Goal: Task Accomplishment & Management: Use online tool/utility

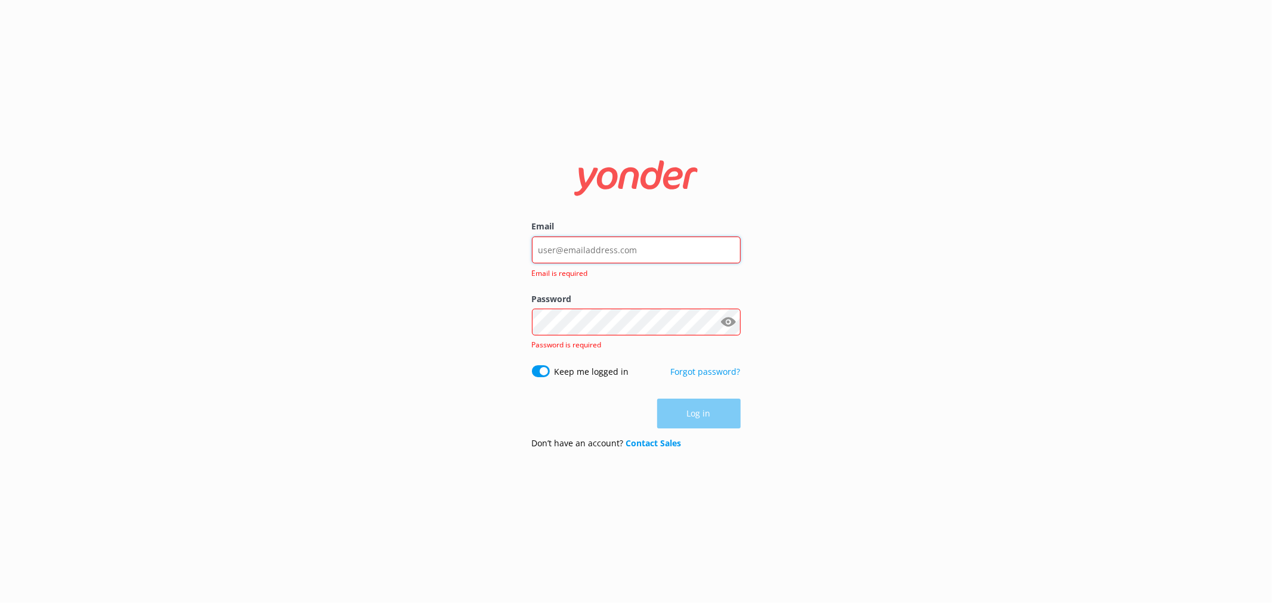
type input "[EMAIL_ADDRESS][DOMAIN_NAME]"
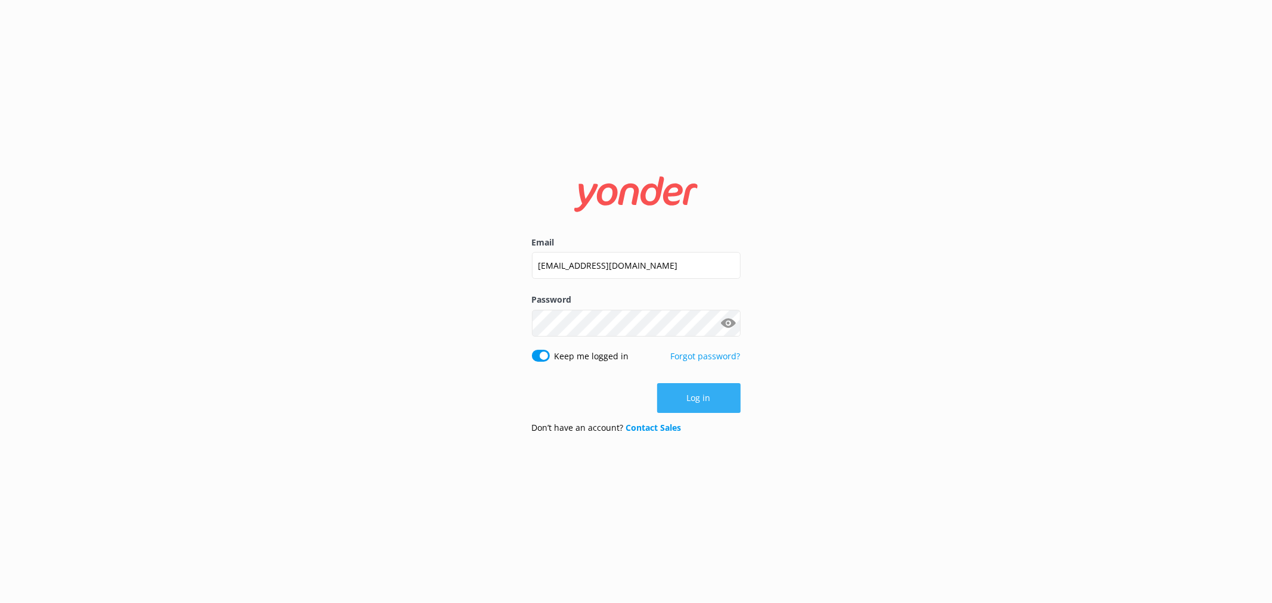
click at [705, 398] on button "Log in" at bounding box center [698, 398] width 83 height 30
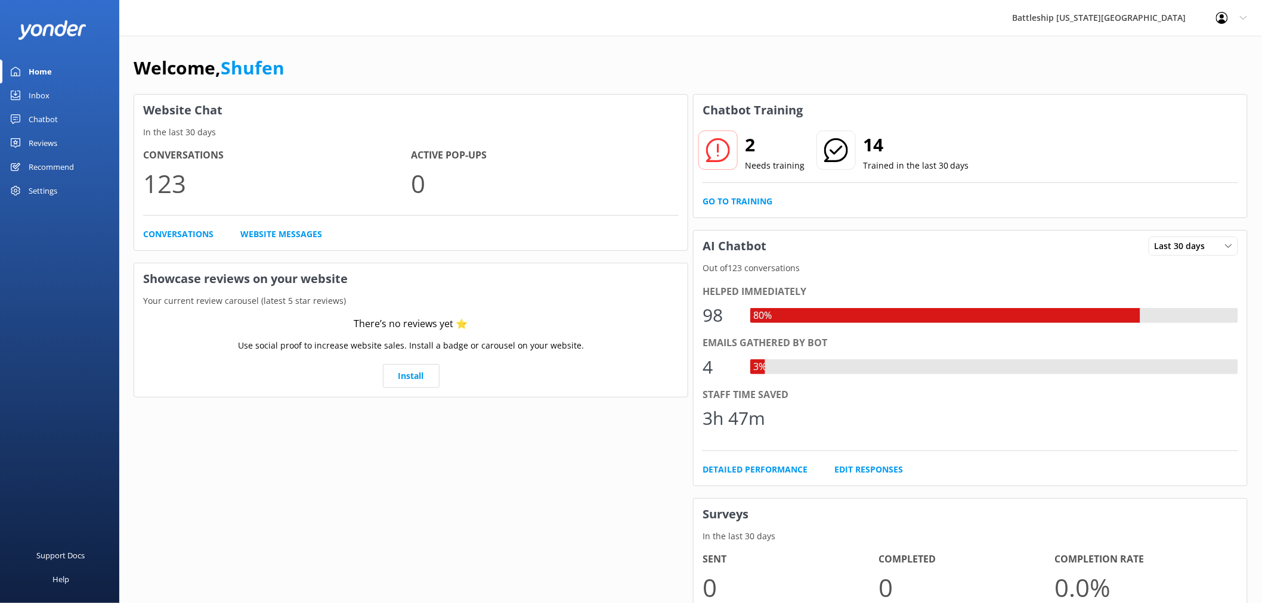
click at [41, 88] on div "Inbox" at bounding box center [39, 95] width 21 height 24
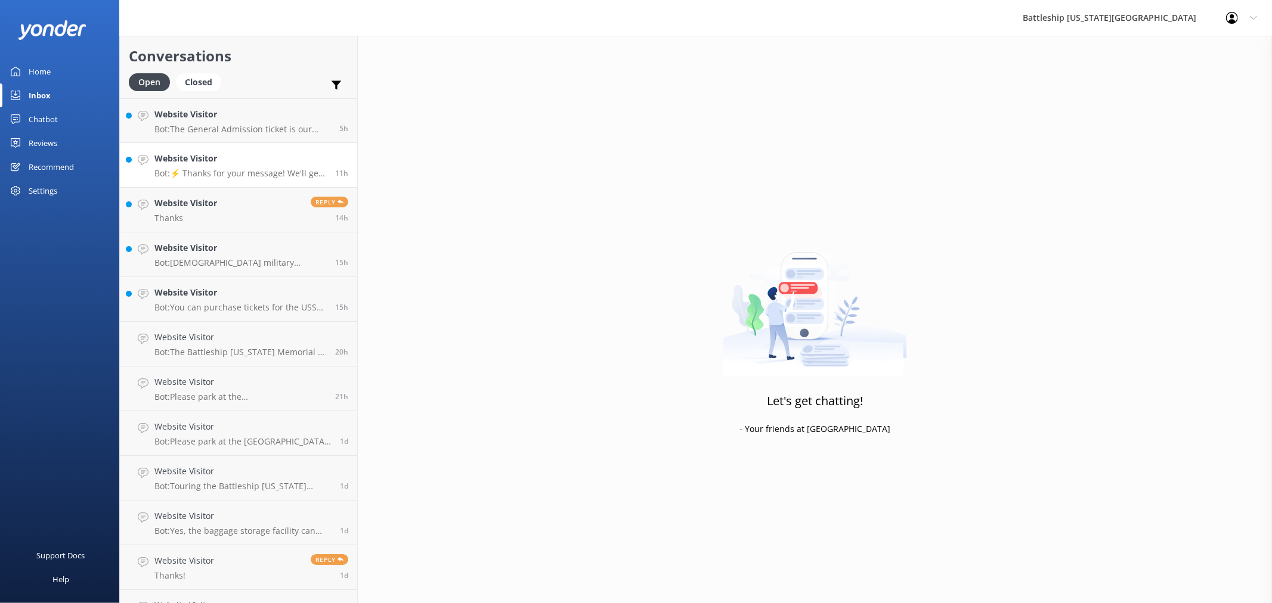
click at [261, 168] on p "Bot: ⚡ Thanks for your message! We'll get back to you as soon as we can. In the…" at bounding box center [240, 173] width 172 height 11
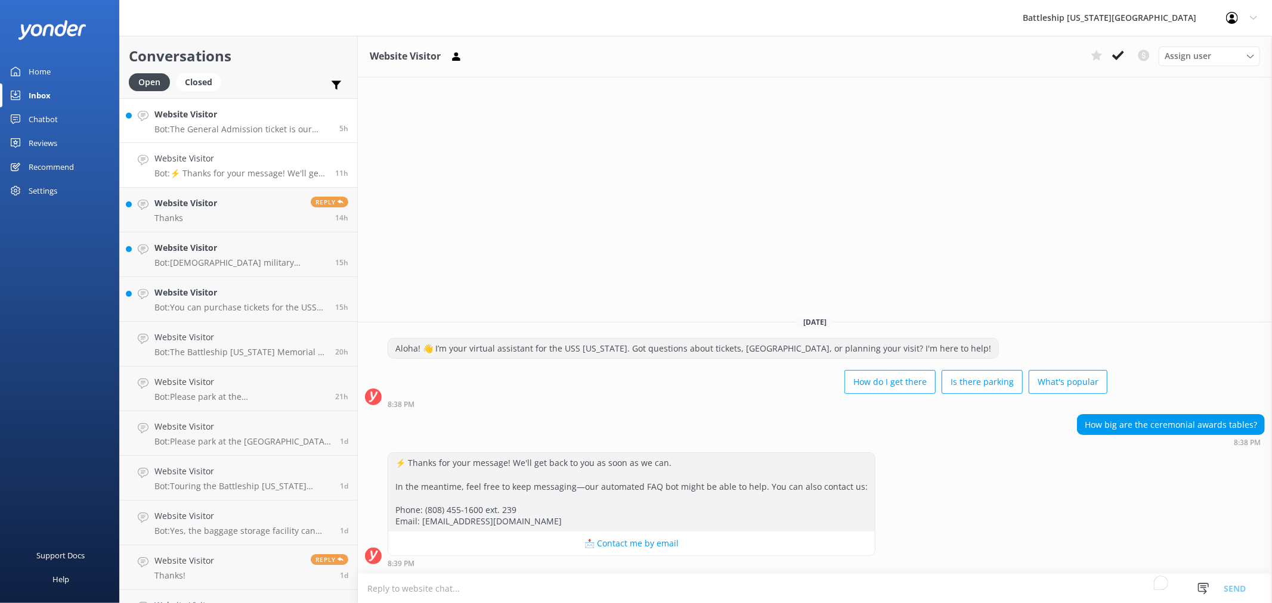
click at [250, 128] on p "Bot: The General Admission ticket is our most popular option. It includes a 35-…" at bounding box center [242, 129] width 176 height 11
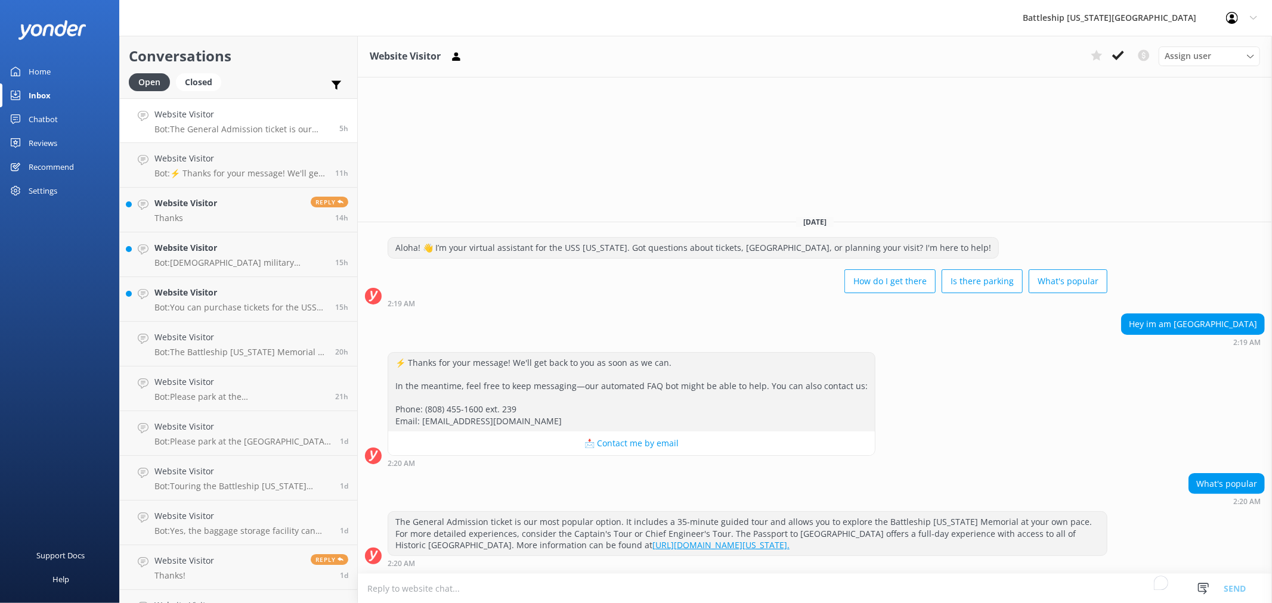
click at [48, 73] on div "Home" at bounding box center [40, 72] width 22 height 24
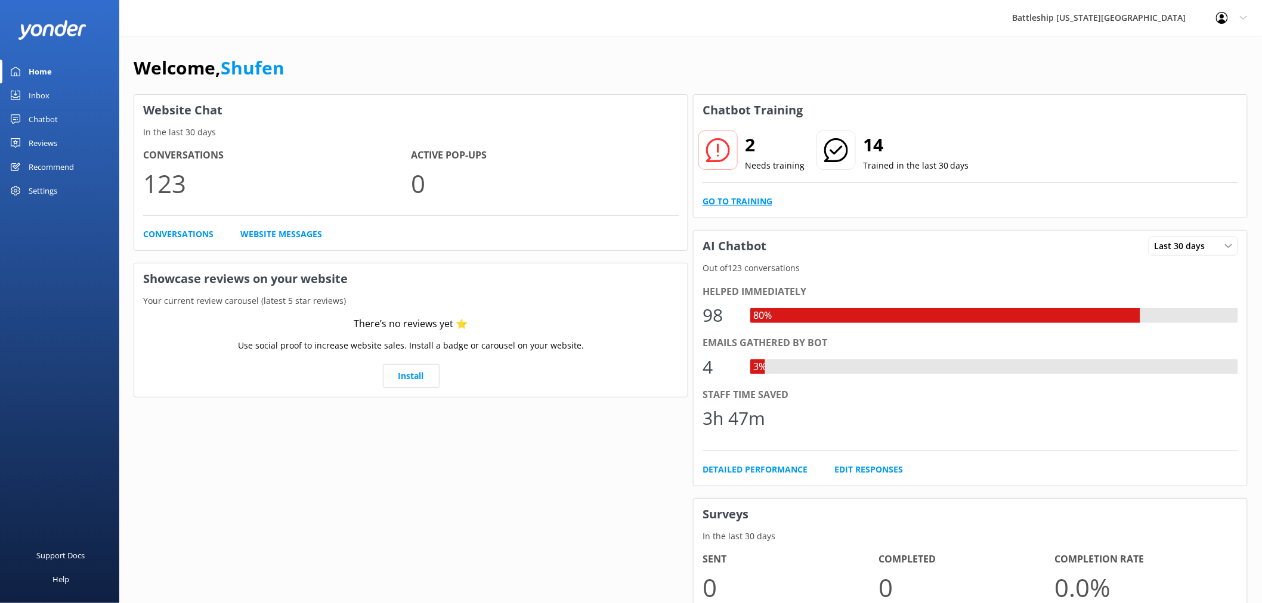
click at [749, 200] on link "Go to Training" at bounding box center [737, 201] width 70 height 13
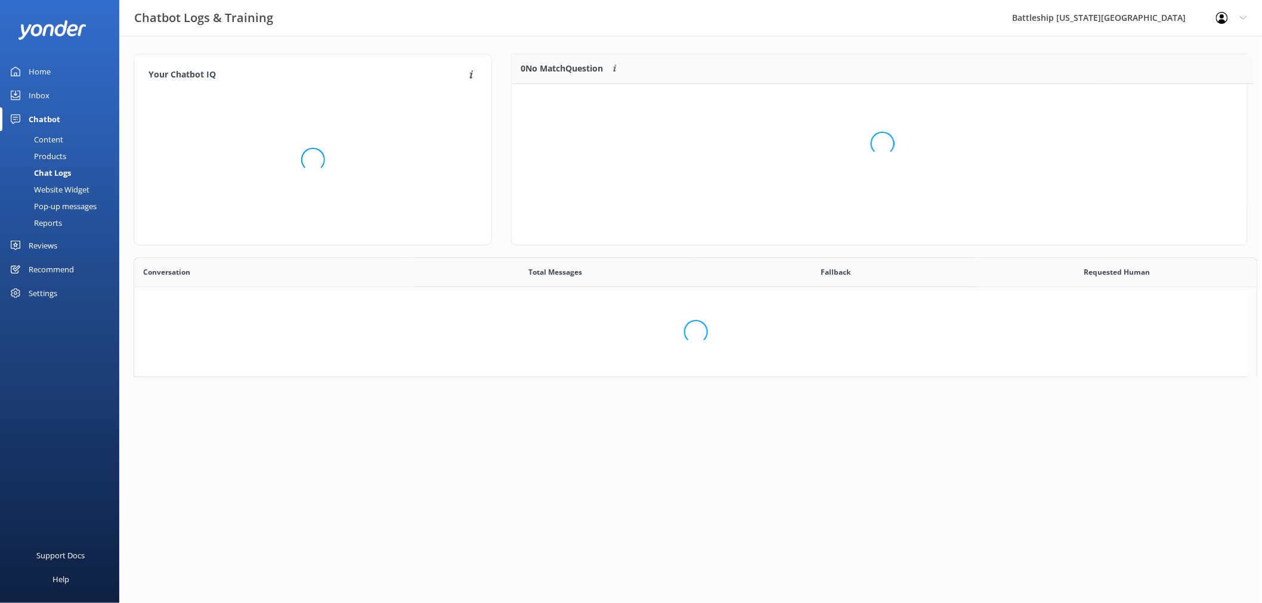
scroll to position [80, 725]
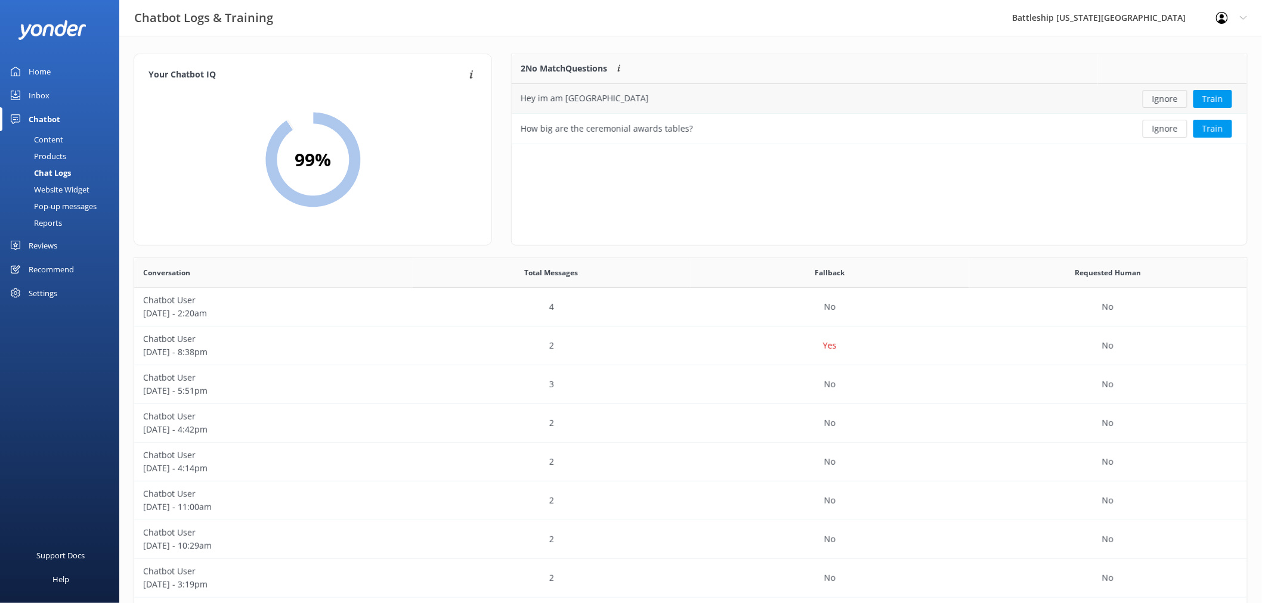
click at [960, 103] on button "Ignore" at bounding box center [1165, 99] width 45 height 18
click at [960, 100] on button "Ignore" at bounding box center [1165, 99] width 45 height 18
